Goal: Check status: Check status

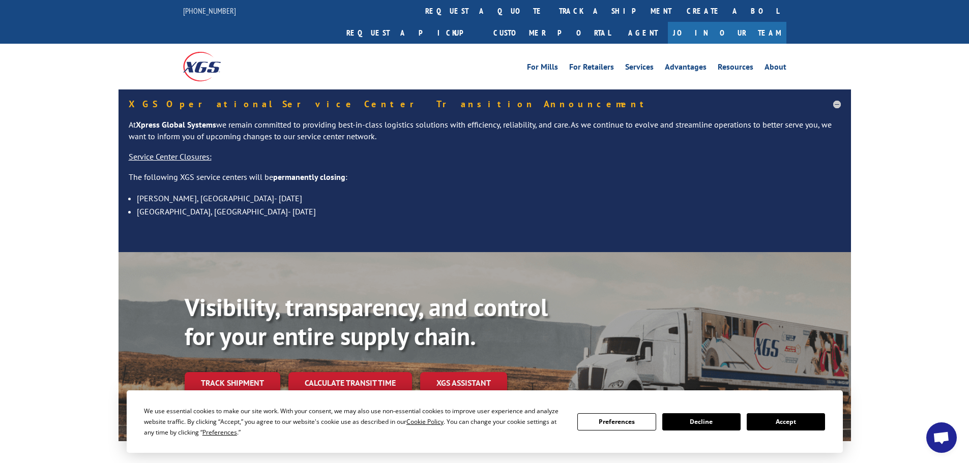
click at [781, 424] on button "Accept" at bounding box center [785, 421] width 78 height 17
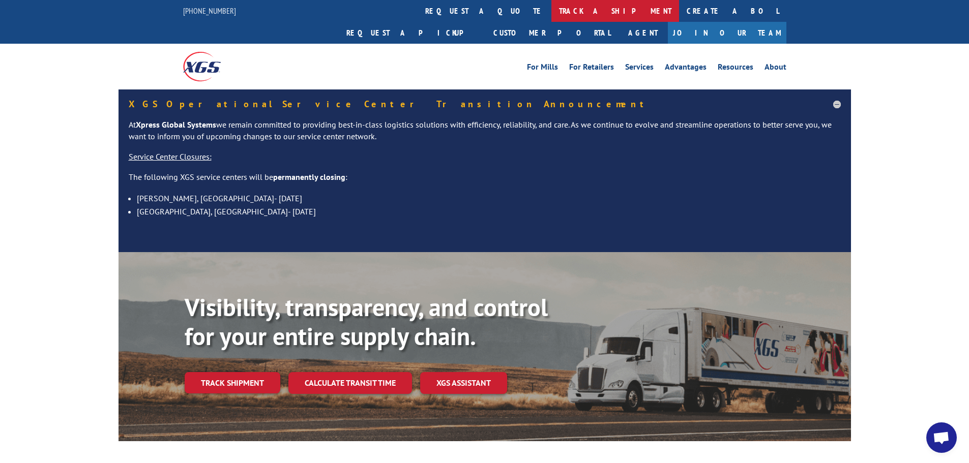
click at [551, 11] on link "track a shipment" at bounding box center [615, 11] width 128 height 22
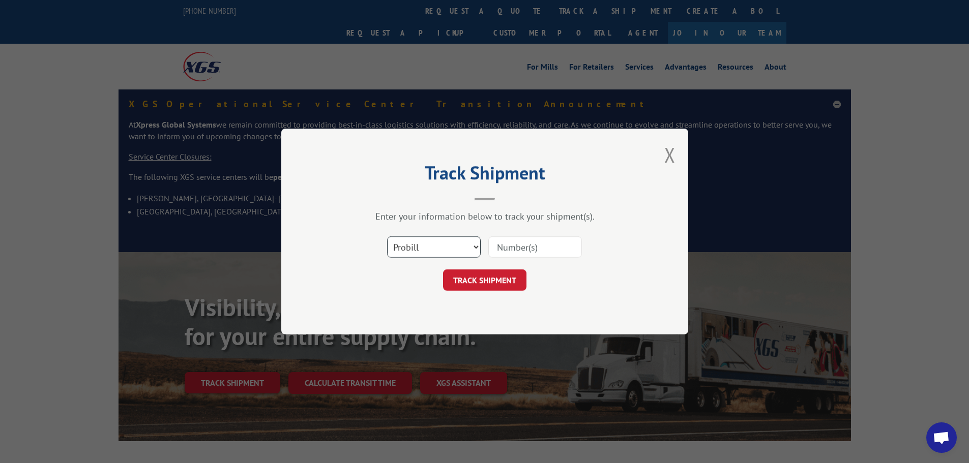
click at [455, 249] on select "Select category... Probill BOL PO" at bounding box center [434, 246] width 94 height 21
select select "bol"
click at [387, 236] on select "Select category... Probill BOL PO" at bounding box center [434, 246] width 94 height 21
click at [516, 250] on input at bounding box center [535, 246] width 94 height 21
paste input "0078162804"
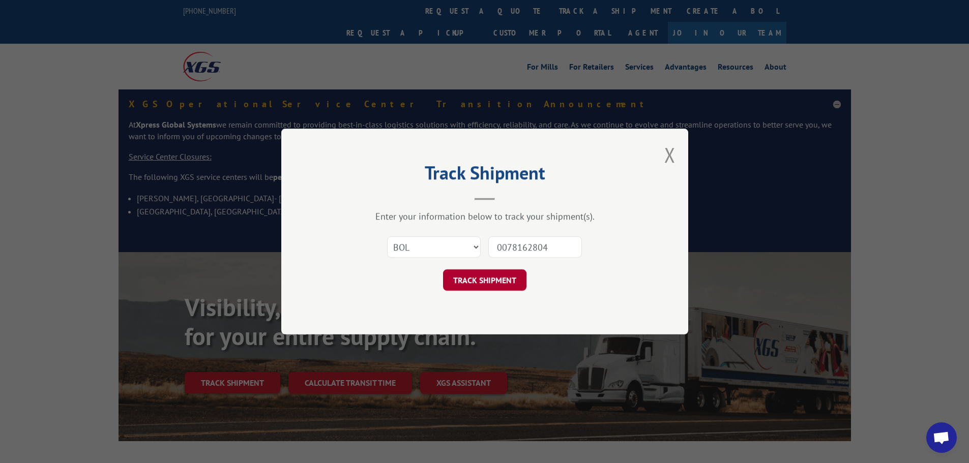
type input "0078162804"
click at [507, 280] on button "TRACK SHIPMENT" at bounding box center [484, 279] width 83 height 21
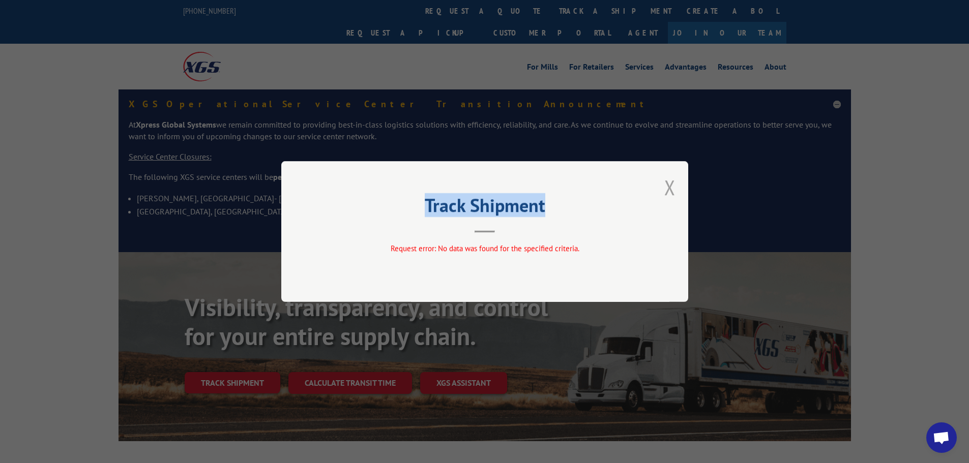
drag, startPoint x: 663, startPoint y: 184, endPoint x: 666, endPoint y: 189, distance: 5.5
click at [666, 186] on div "Track Shipment Request error: No data was found for the specified criteria." at bounding box center [484, 231] width 407 height 141
click at [668, 190] on button "Close modal" at bounding box center [669, 187] width 11 height 27
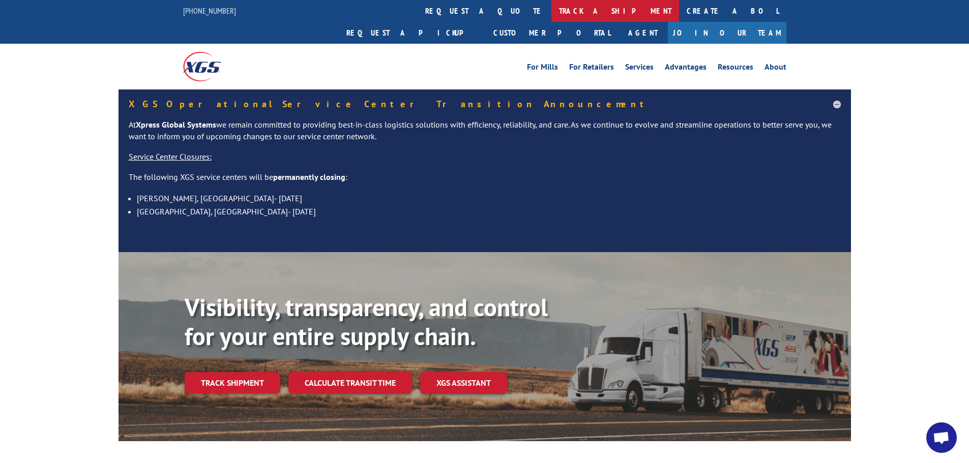
click at [551, 6] on link "track a shipment" at bounding box center [615, 11] width 128 height 22
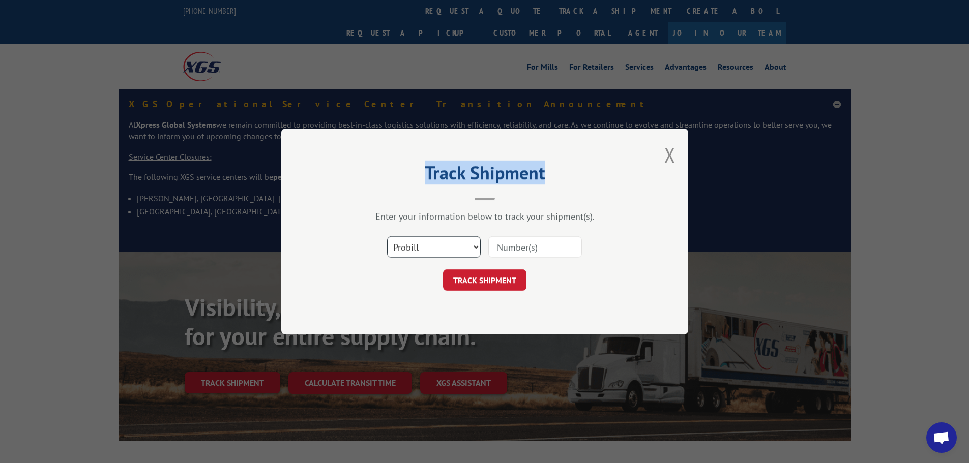
click at [442, 251] on select "Select category... Probill BOL PO" at bounding box center [434, 246] width 94 height 21
select select "bol"
click at [387, 236] on select "Select category... Probill BOL PO" at bounding box center [434, 246] width 94 height 21
click at [509, 251] on input at bounding box center [535, 246] width 94 height 21
paste input "5999795"
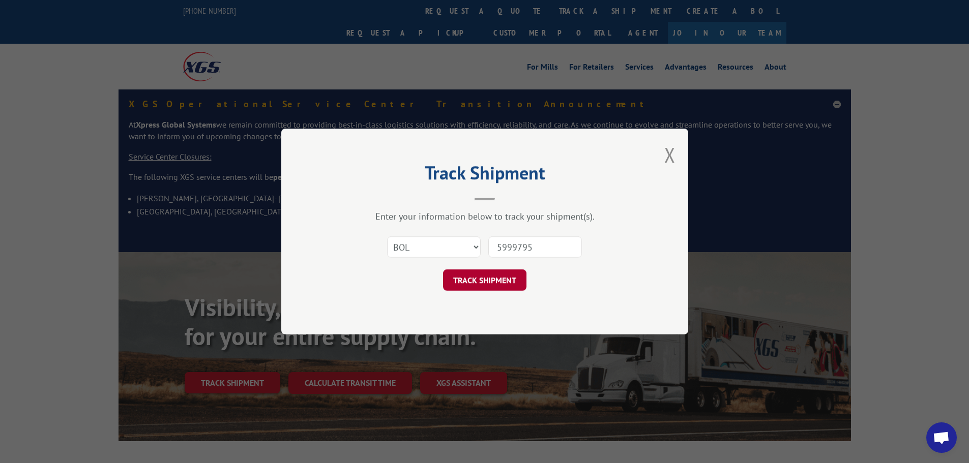
type input "5999795"
click at [498, 278] on button "TRACK SHIPMENT" at bounding box center [484, 279] width 83 height 21
